Goal: Find specific page/section: Find specific page/section

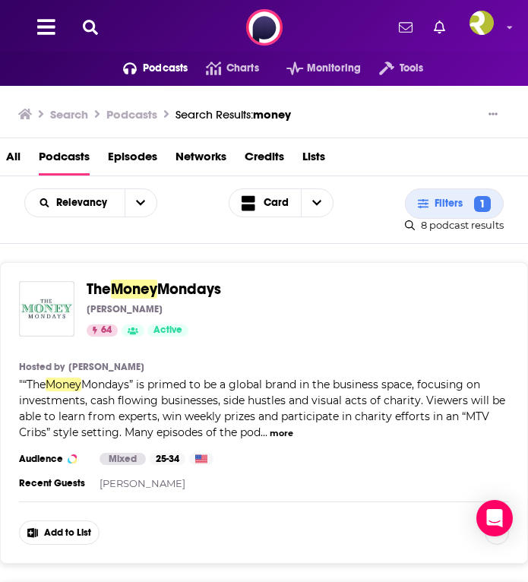
click at [89, 16] on div "Podcasts Charts Monitoring Tools For Business For Podcasters More" at bounding box center [264, 27] width 528 height 55
click at [89, 24] on icon at bounding box center [90, 27] width 15 height 15
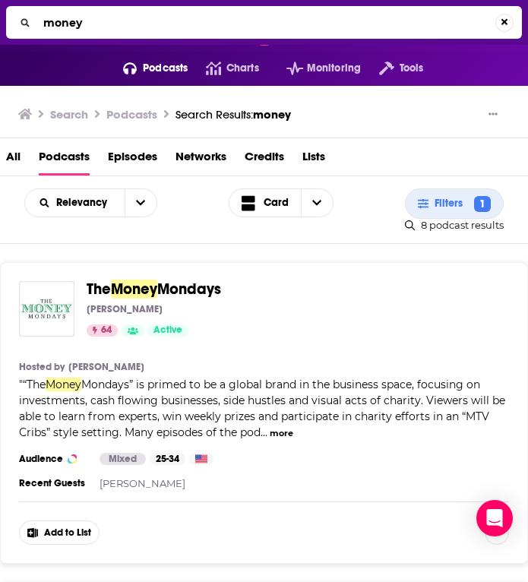
drag, startPoint x: 100, startPoint y: 24, endPoint x: 36, endPoint y: 25, distance: 63.1
click at [36, 25] on div "money" at bounding box center [264, 22] width 516 height 33
type input "Columbus"
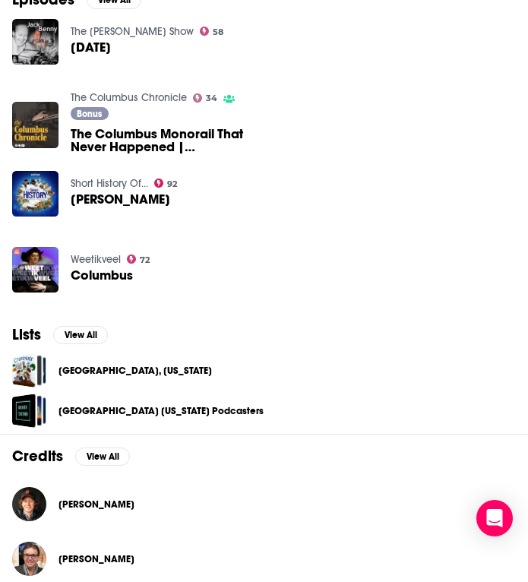
scroll to position [357, 0]
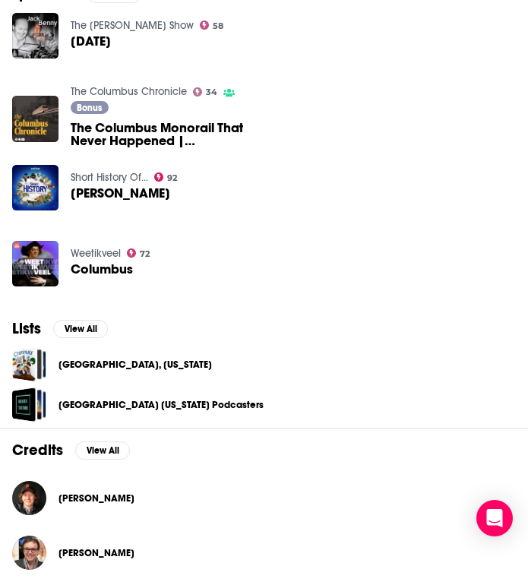
click at [110, 405] on link "[GEOGRAPHIC_DATA] [US_STATE] Podcasters" at bounding box center [161, 405] width 205 height 17
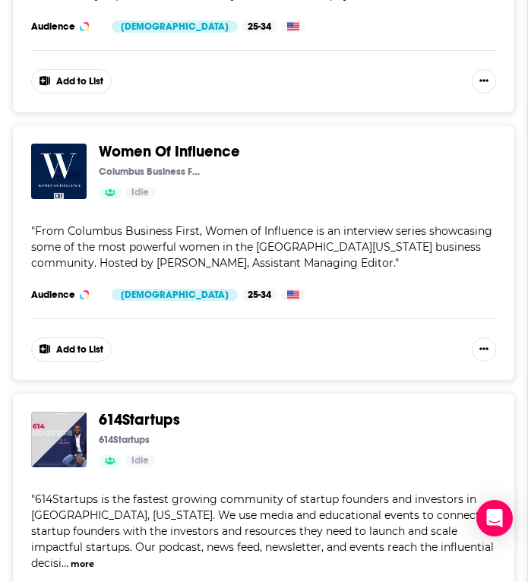
scroll to position [1021, 0]
